Goal: Task Accomplishment & Management: Manage account settings

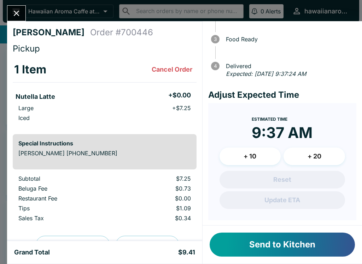
scroll to position [61, 0]
click at [335, 242] on button "Send to Kitchen" at bounding box center [282, 245] width 145 height 24
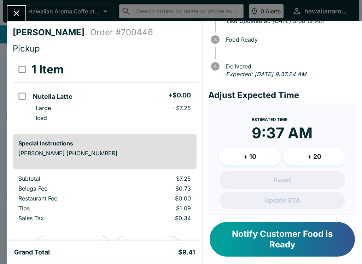
scroll to position [0, 0]
click at [26, 95] on input "orders table" at bounding box center [22, 96] width 16 height 16
checkbox input "true"
click at [19, 98] on input "orders table" at bounding box center [22, 96] width 16 height 16
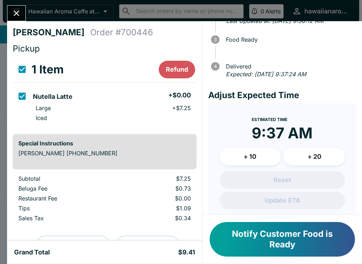
checkbox input "false"
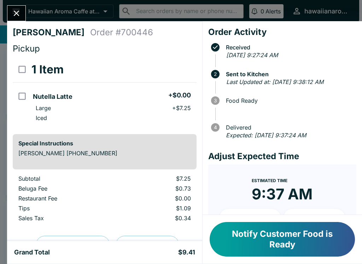
click at [331, 243] on button "Notify Customer Food is Ready" at bounding box center [282, 239] width 145 height 35
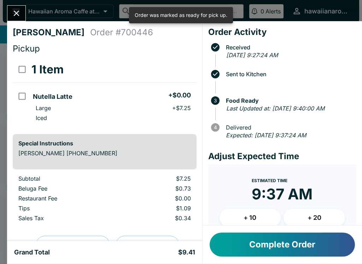
click at [251, 245] on button "Complete Order" at bounding box center [282, 245] width 145 height 24
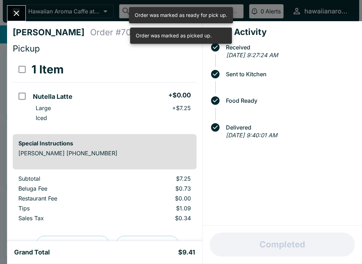
click at [20, 10] on icon "Close" at bounding box center [17, 13] width 10 height 10
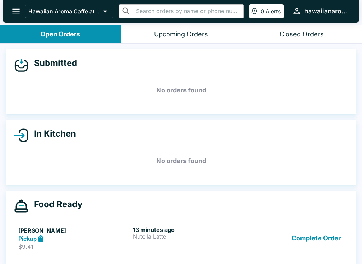
click at [262, 7] on button "0 Alerts" at bounding box center [266, 11] width 34 height 14
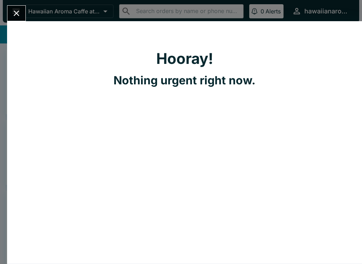
click at [17, 13] on icon "Close" at bounding box center [17, 14] width 6 height 6
